Goal: Task Accomplishment & Management: Manage account settings

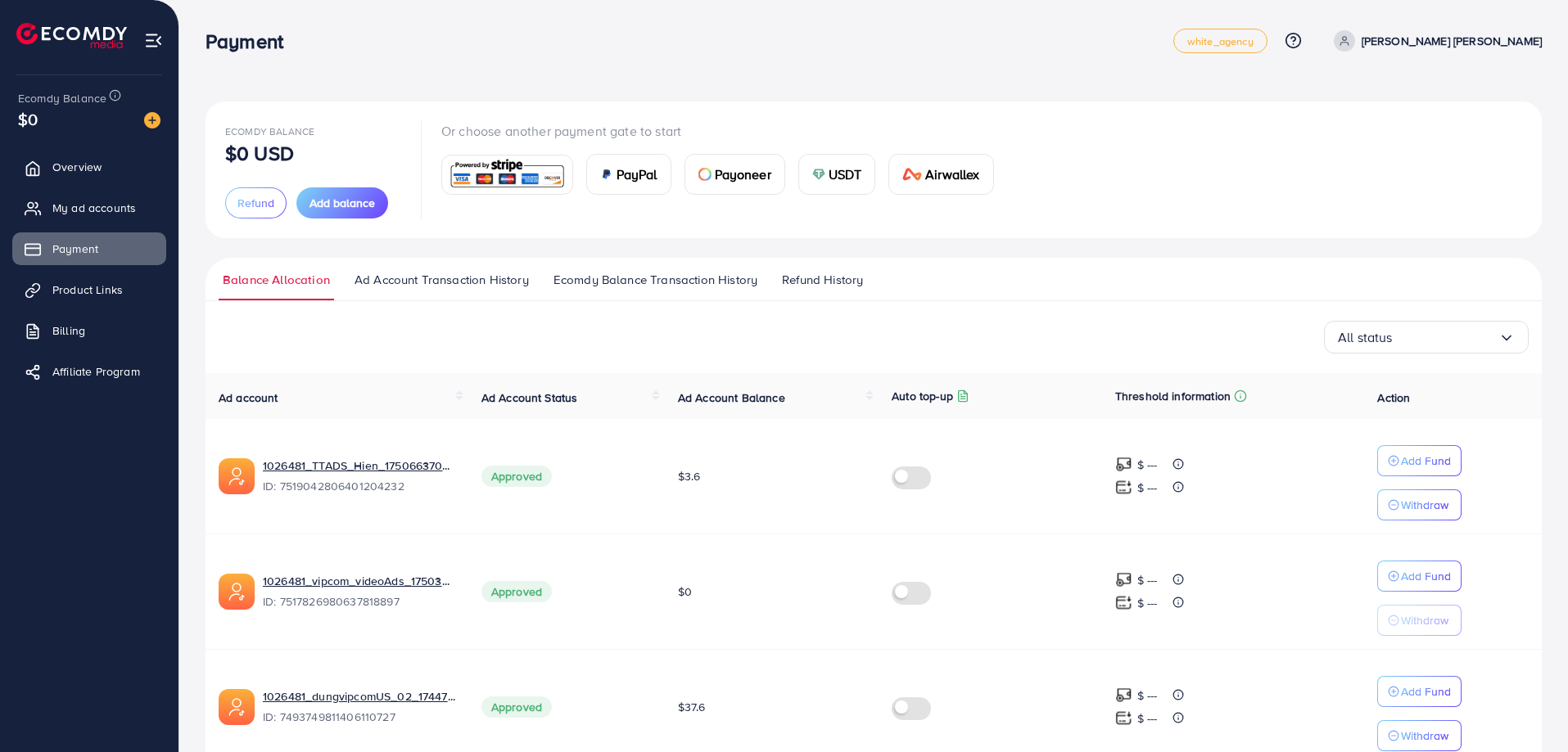
scroll to position [312, 0]
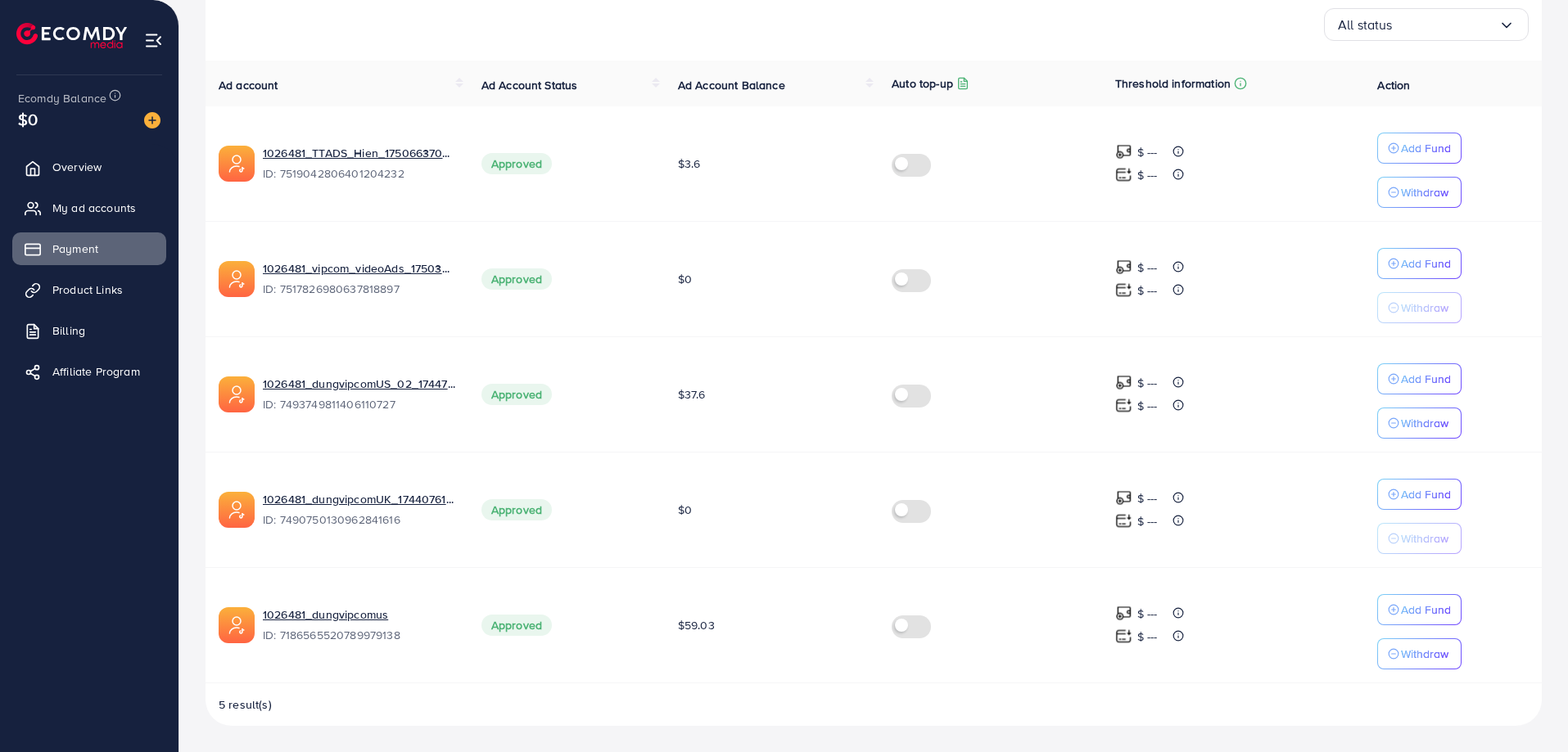
click at [61, 169] on span "Overview" at bounding box center [76, 167] width 49 height 17
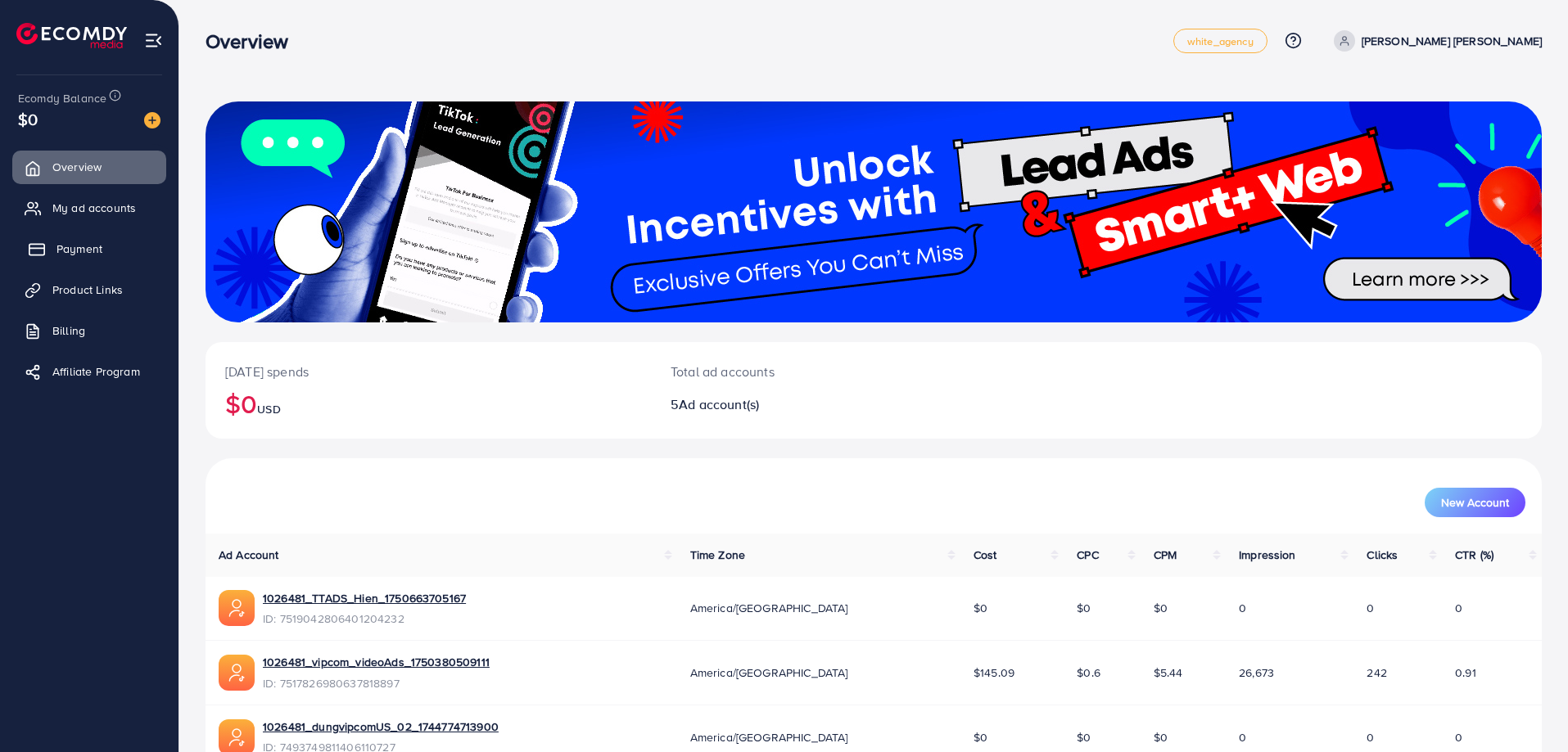
click at [77, 250] on span "Payment" at bounding box center [79, 249] width 46 height 17
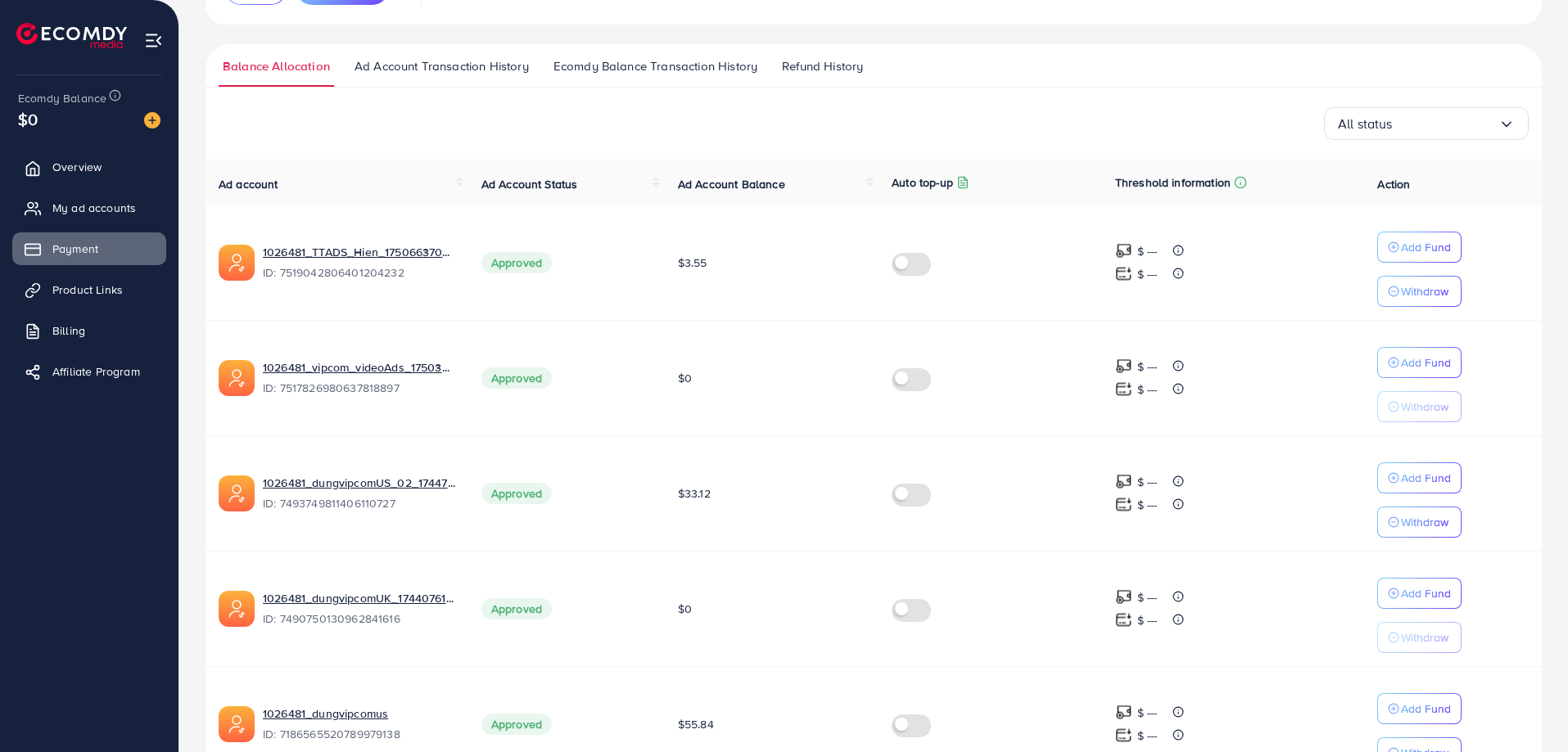
scroll to position [312, 0]
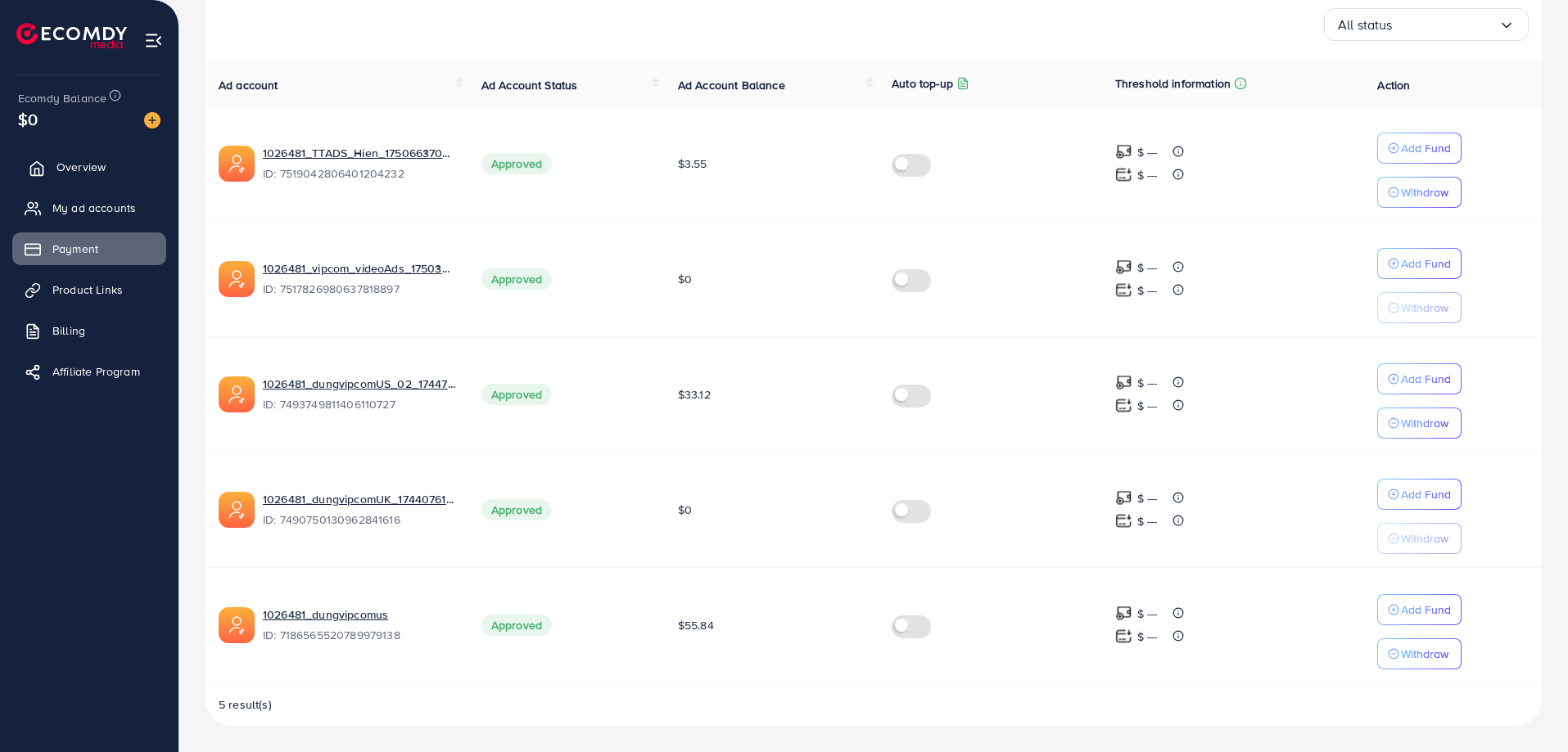
click at [100, 170] on span "Overview" at bounding box center [81, 167] width 49 height 17
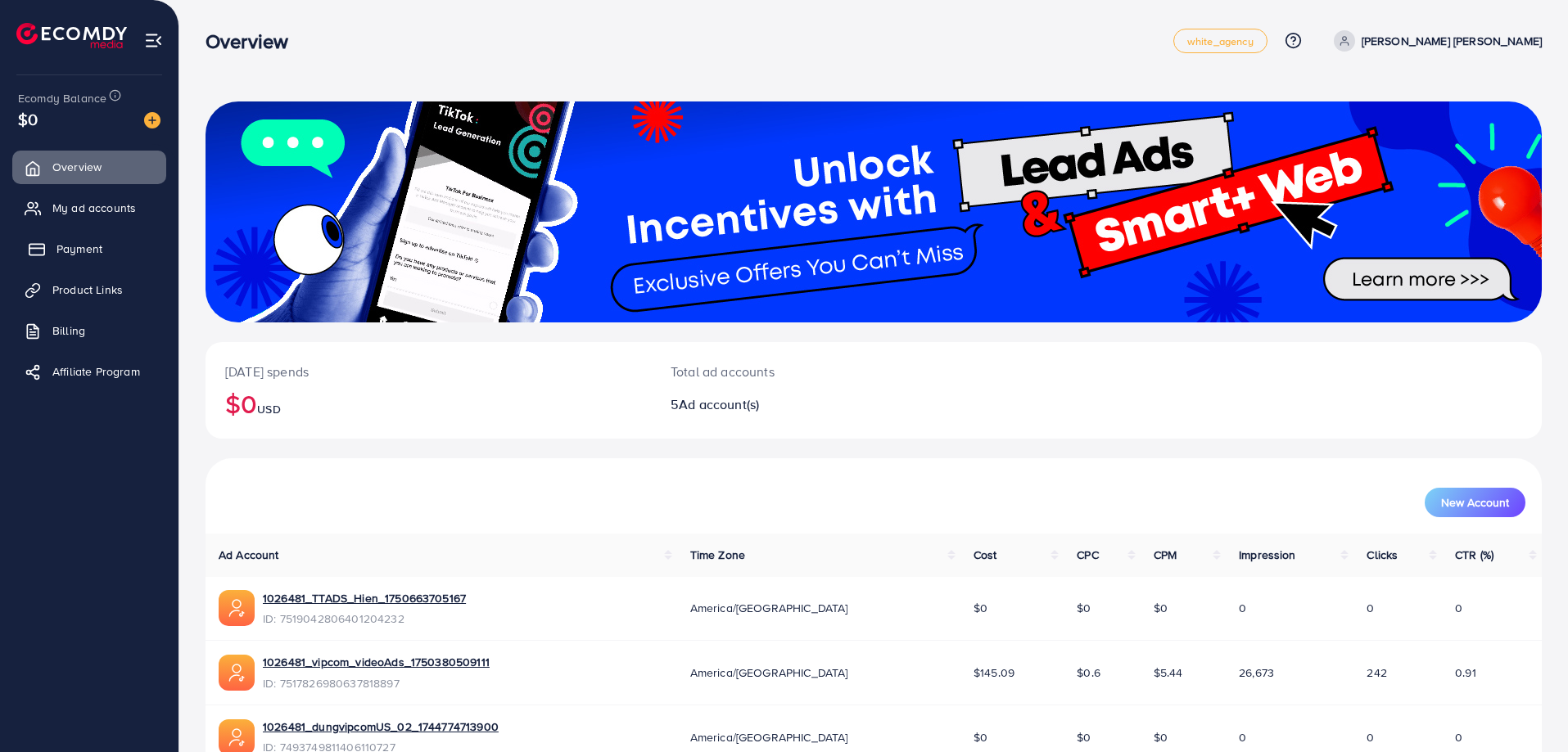
click at [91, 244] on span "Payment" at bounding box center [79, 249] width 46 height 17
